Goal: Transaction & Acquisition: Book appointment/travel/reservation

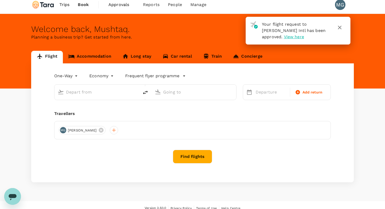
type input "roundtrip"
type input "[GEOGRAPHIC_DATA], [GEOGRAPHIC_DATA] (any)"
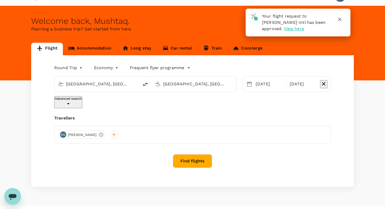
scroll to position [16, 0]
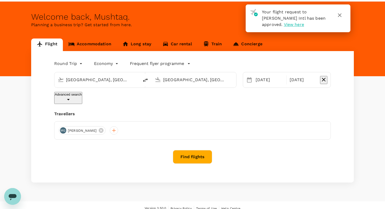
click at [340, 15] on icon "button" at bounding box center [340, 15] width 6 height 6
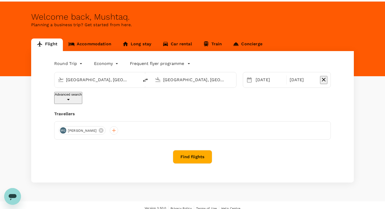
scroll to position [0, 0]
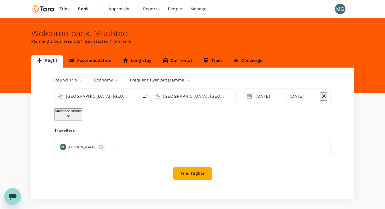
click at [65, 9] on span "Trips" at bounding box center [64, 9] width 10 height 6
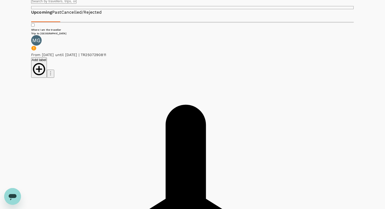
scroll to position [37, 0]
click at [102, 16] on link "Cancelled/Rejected" at bounding box center [81, 13] width 41 height 6
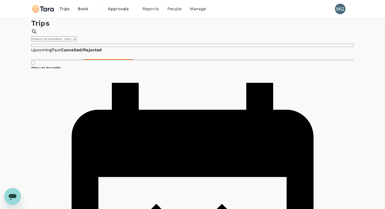
scroll to position [0, 0]
click at [327, 65] on h6 "Where I am the traveller" at bounding box center [192, 66] width 323 height 3
click at [35, 61] on input "Where I am the traveller" at bounding box center [32, 62] width 3 height 3
checkbox input "true"
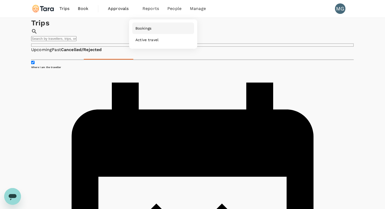
click at [144, 28] on span "Bookings" at bounding box center [143, 28] width 16 height 5
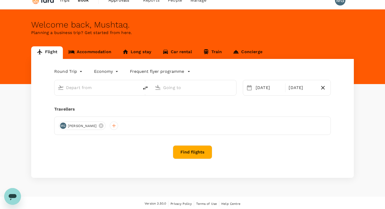
type input "[GEOGRAPHIC_DATA], [GEOGRAPHIC_DATA] (any)"
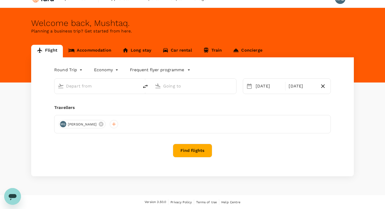
type input "[GEOGRAPHIC_DATA], [GEOGRAPHIC_DATA] (any)"
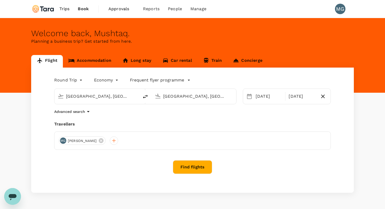
click at [182, 59] on link "Car rental" at bounding box center [177, 61] width 41 height 13
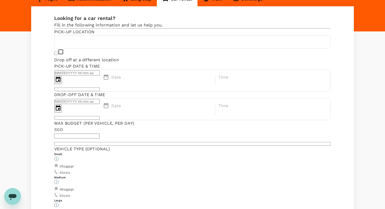
type input "92"
type input "3435091230"
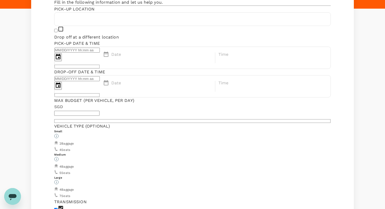
type input "[EMAIL_ADDRESS][DOMAIN_NAME]"
